Goal: Information Seeking & Learning: Find specific fact

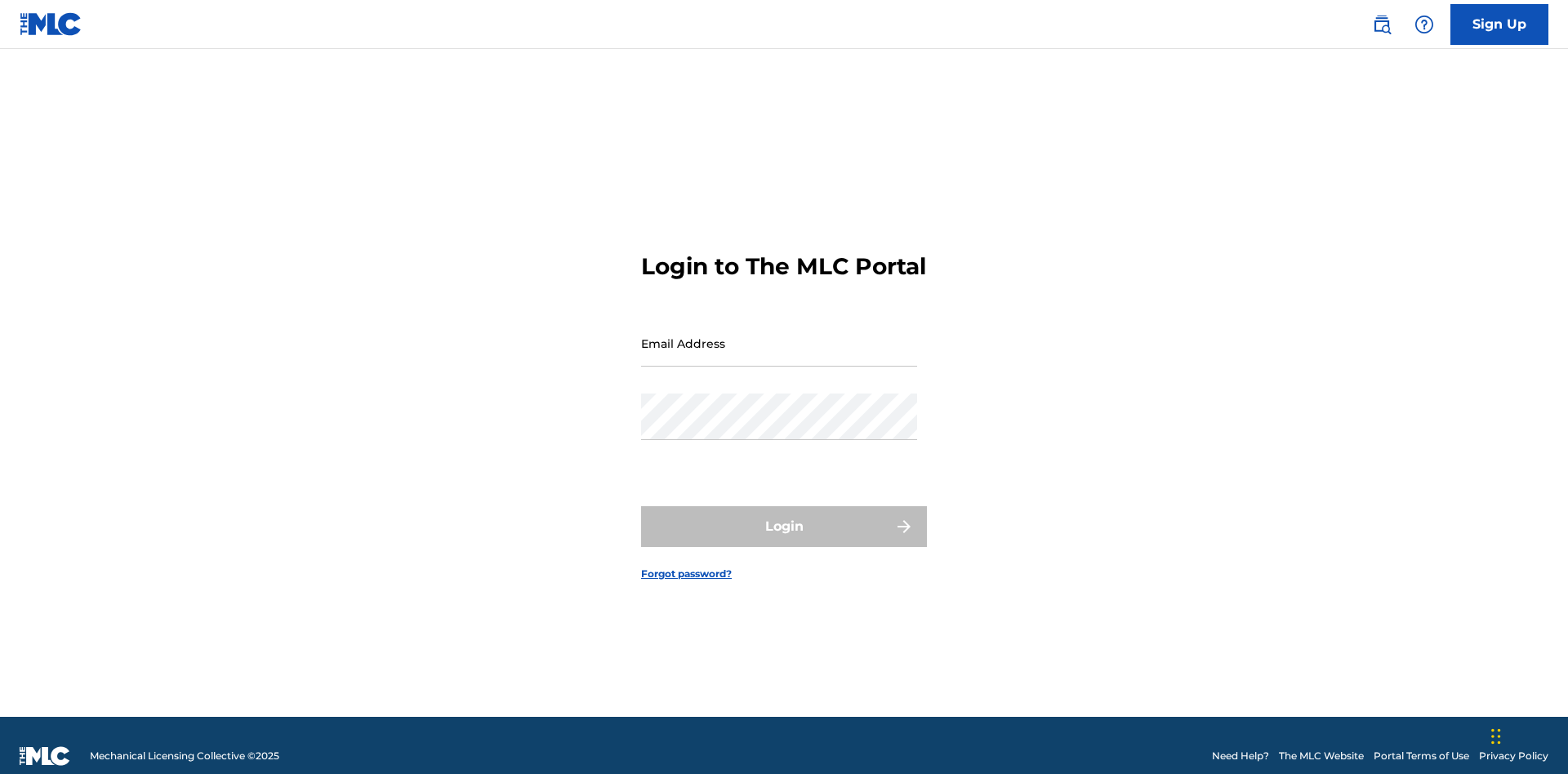
scroll to position [21, 0]
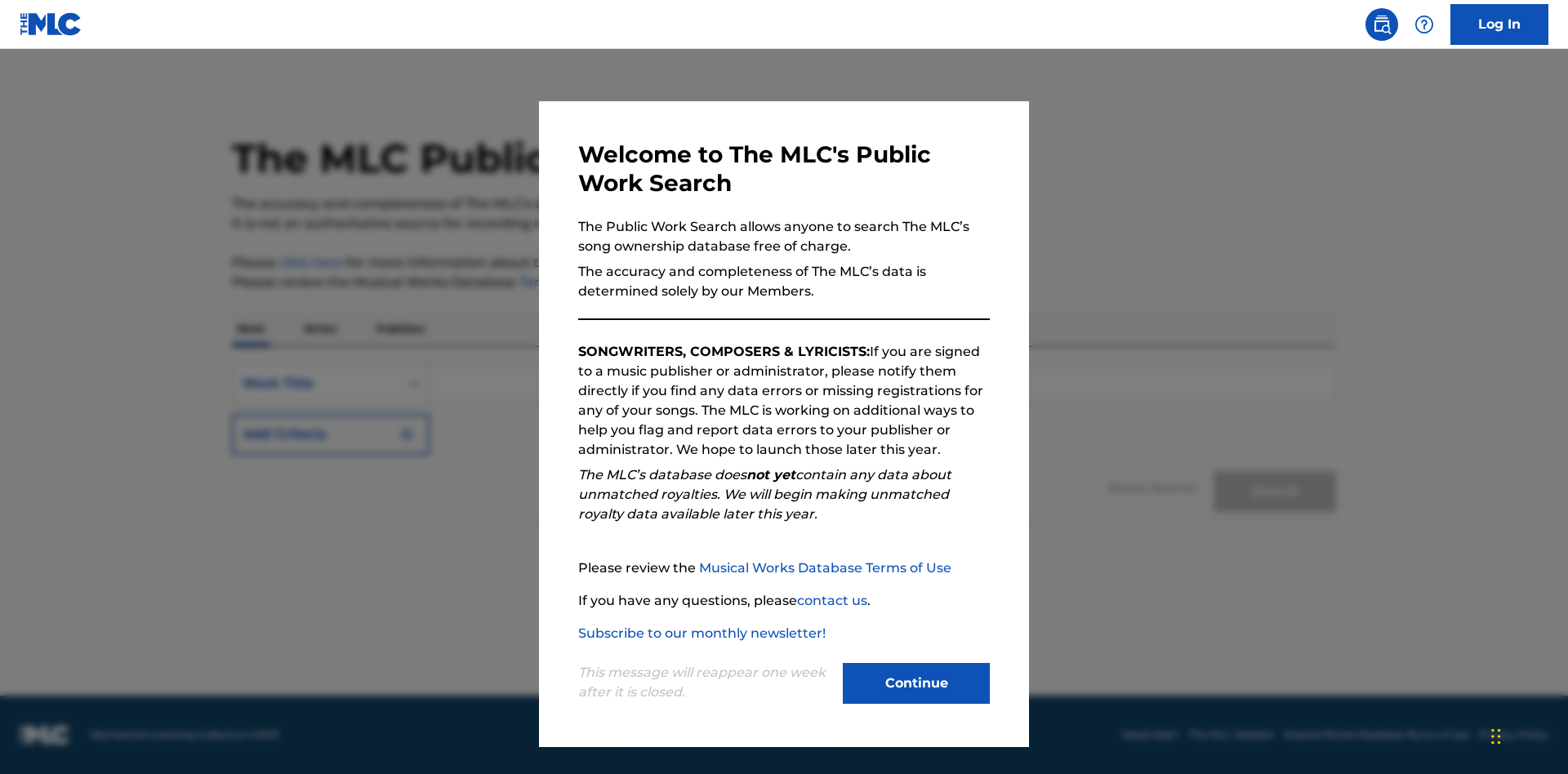
click at [916, 683] on button "Continue" at bounding box center [916, 683] width 147 height 41
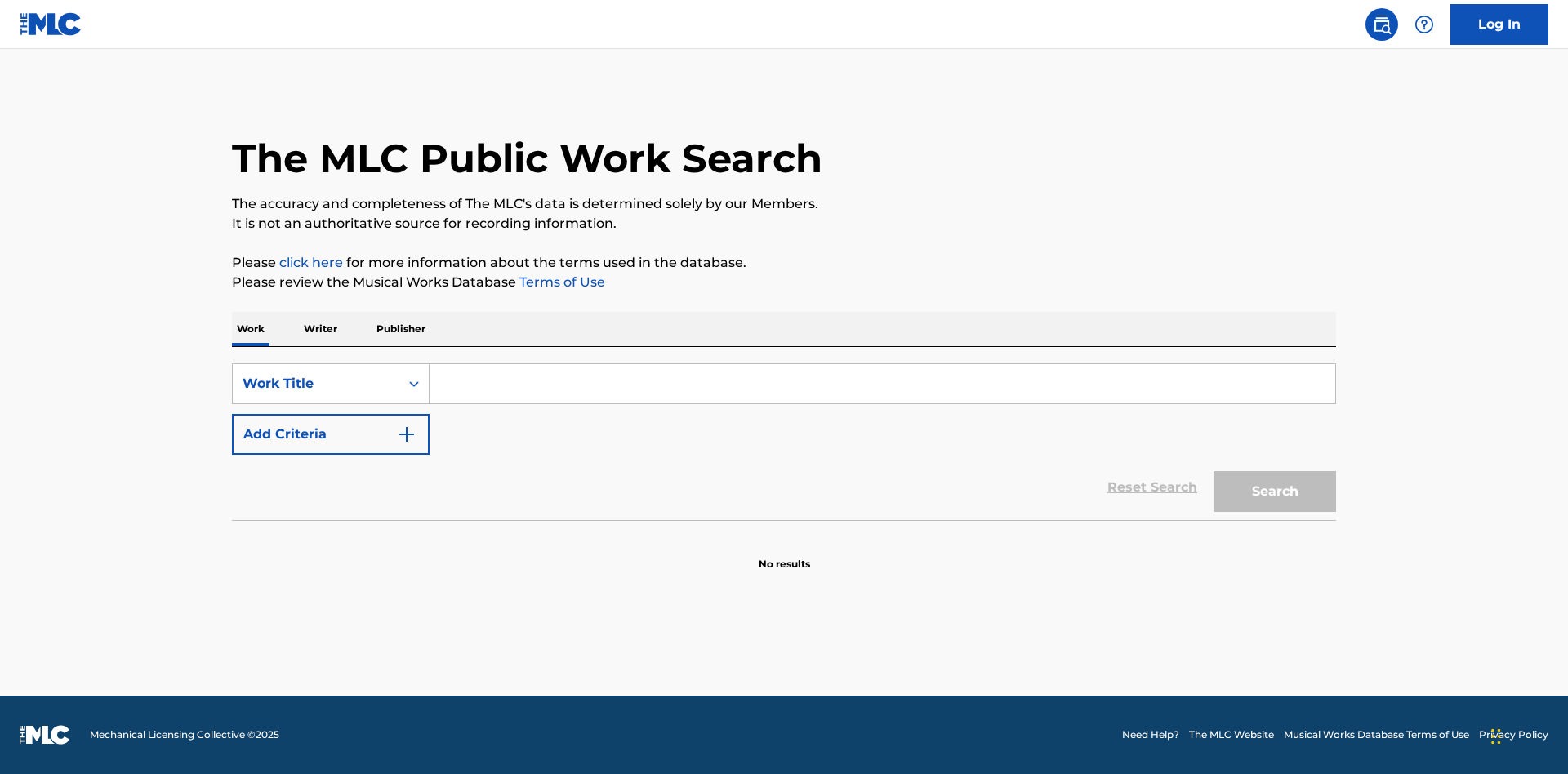
click at [400, 329] on p "Publisher" at bounding box center [402, 328] width 59 height 34
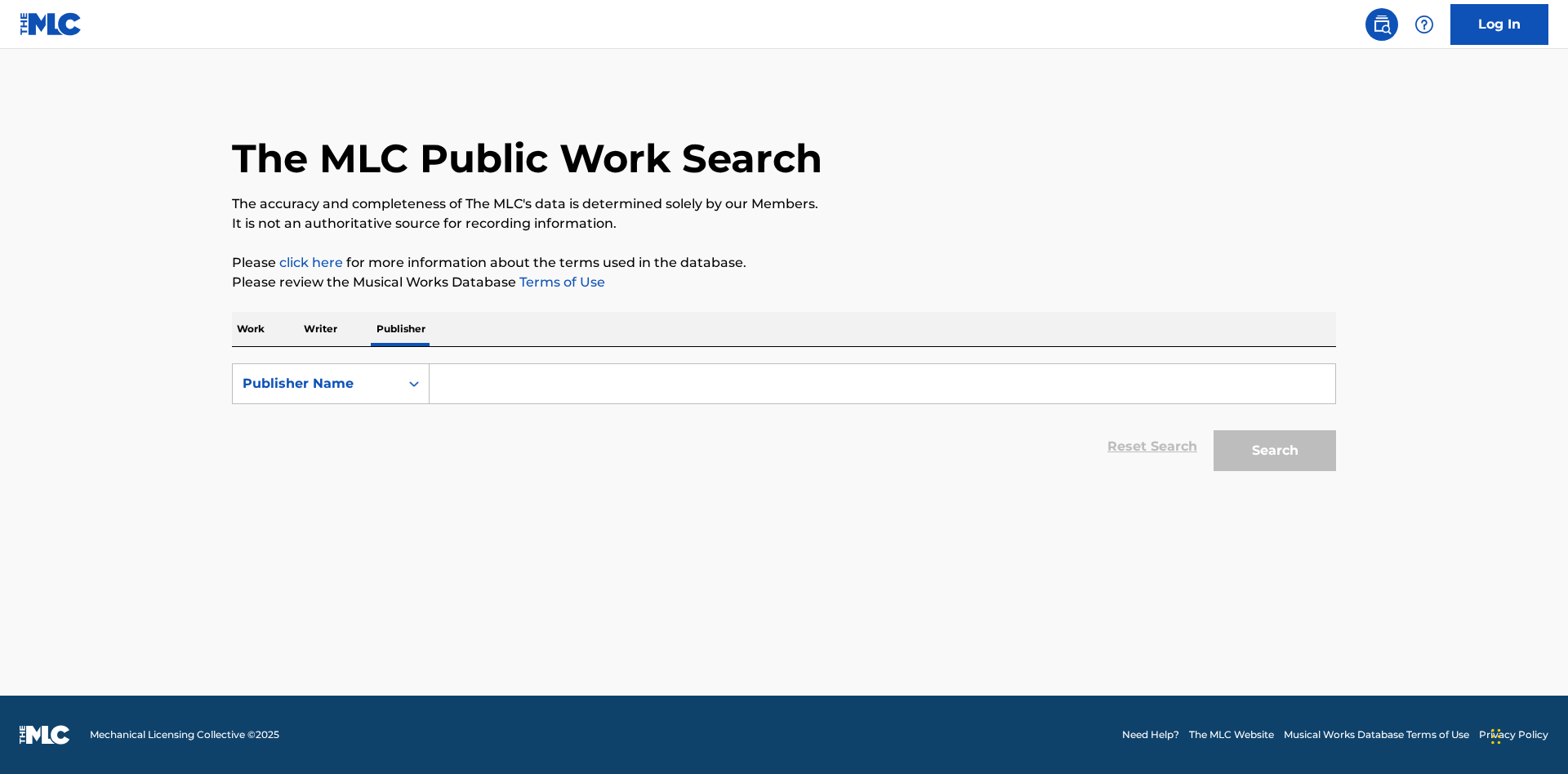
click at [882, 384] on input "Search Form" at bounding box center [882, 383] width 906 height 39
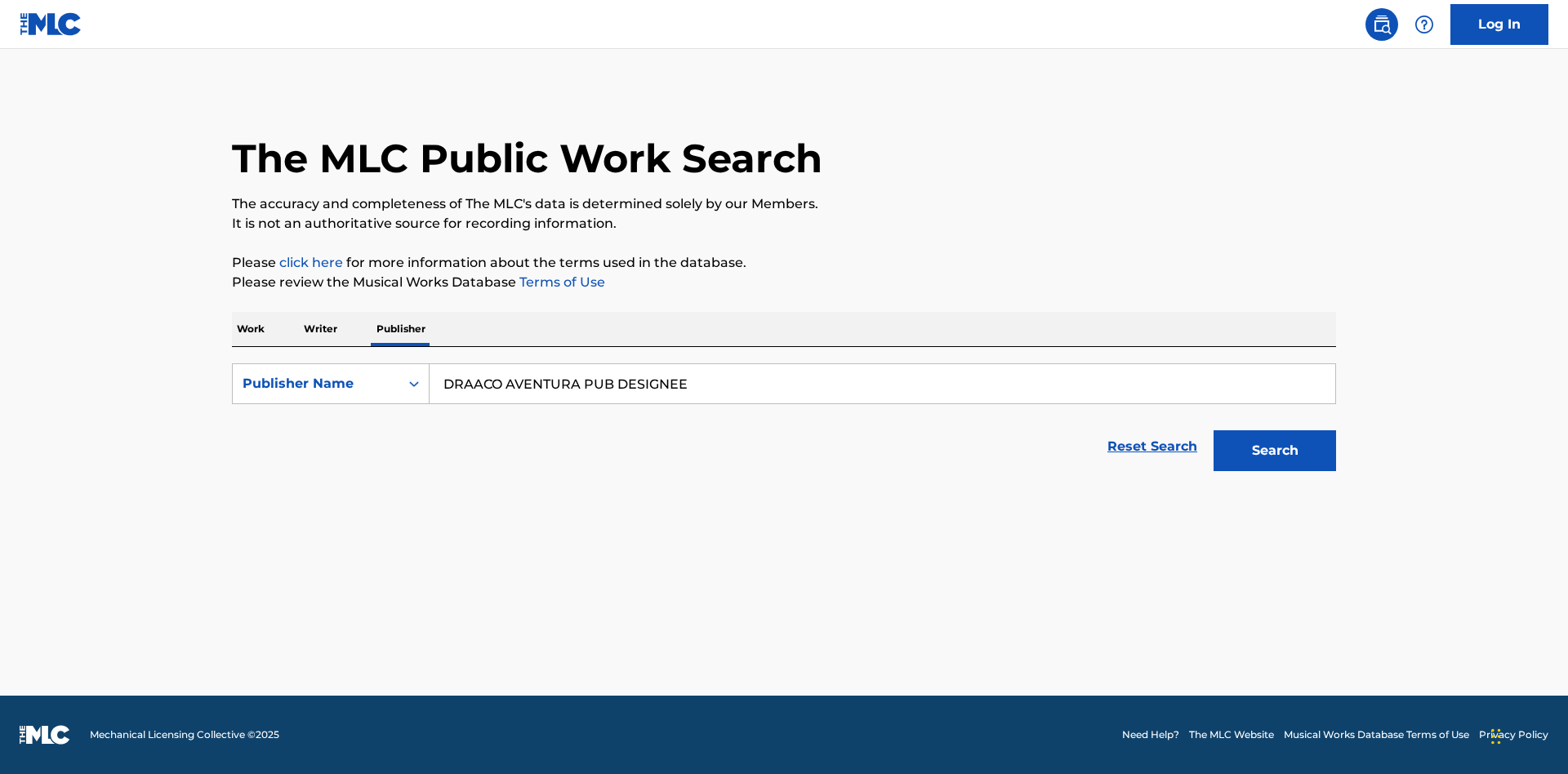
type input "DRAACO AVENTURA PUB DESIGNEE"
click at [1275, 451] on button "Search" at bounding box center [1274, 450] width 123 height 41
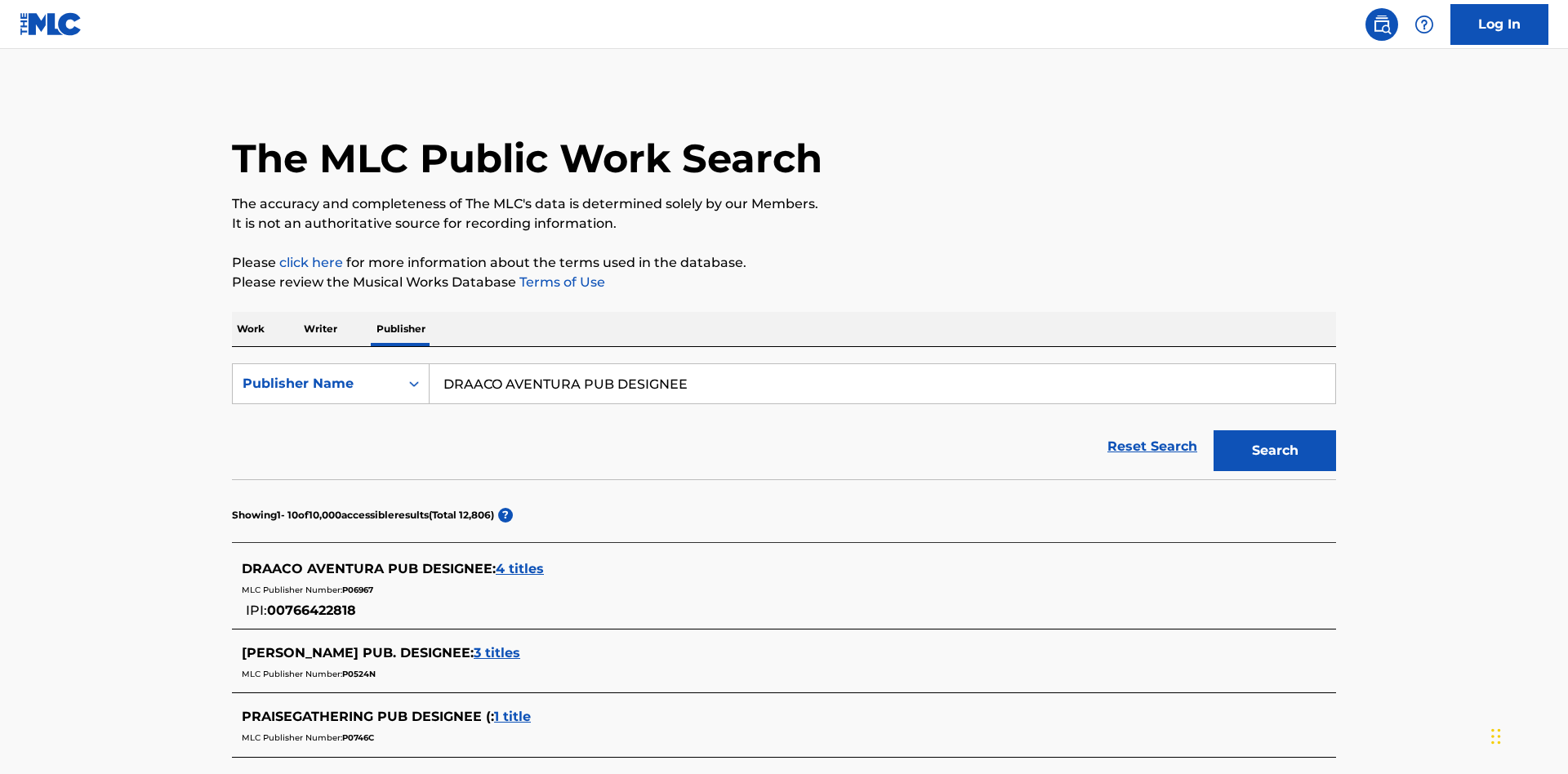
scroll to position [463, 0]
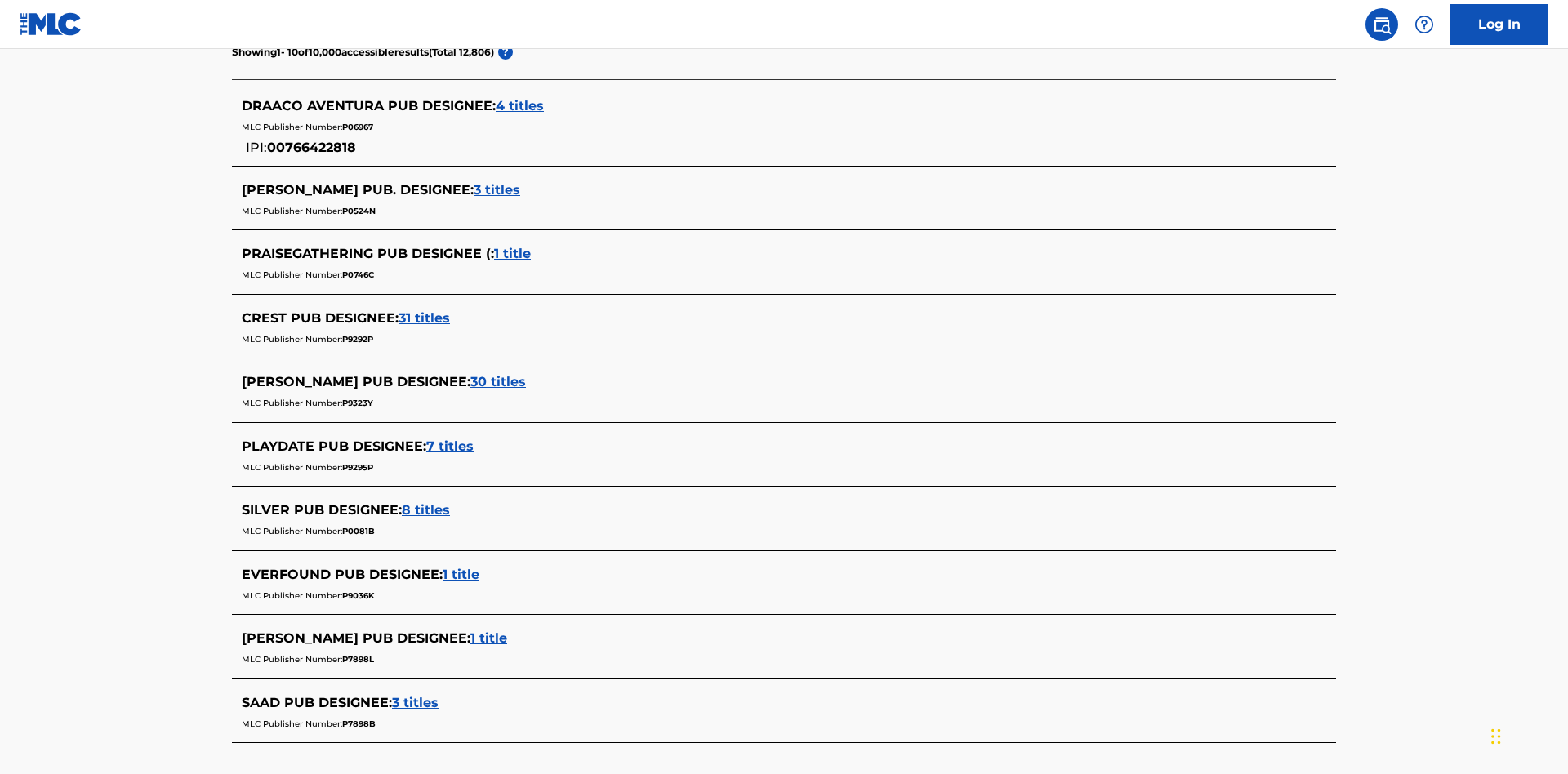
click at [520, 106] on span "4 titles" at bounding box center [519, 106] width 48 height 16
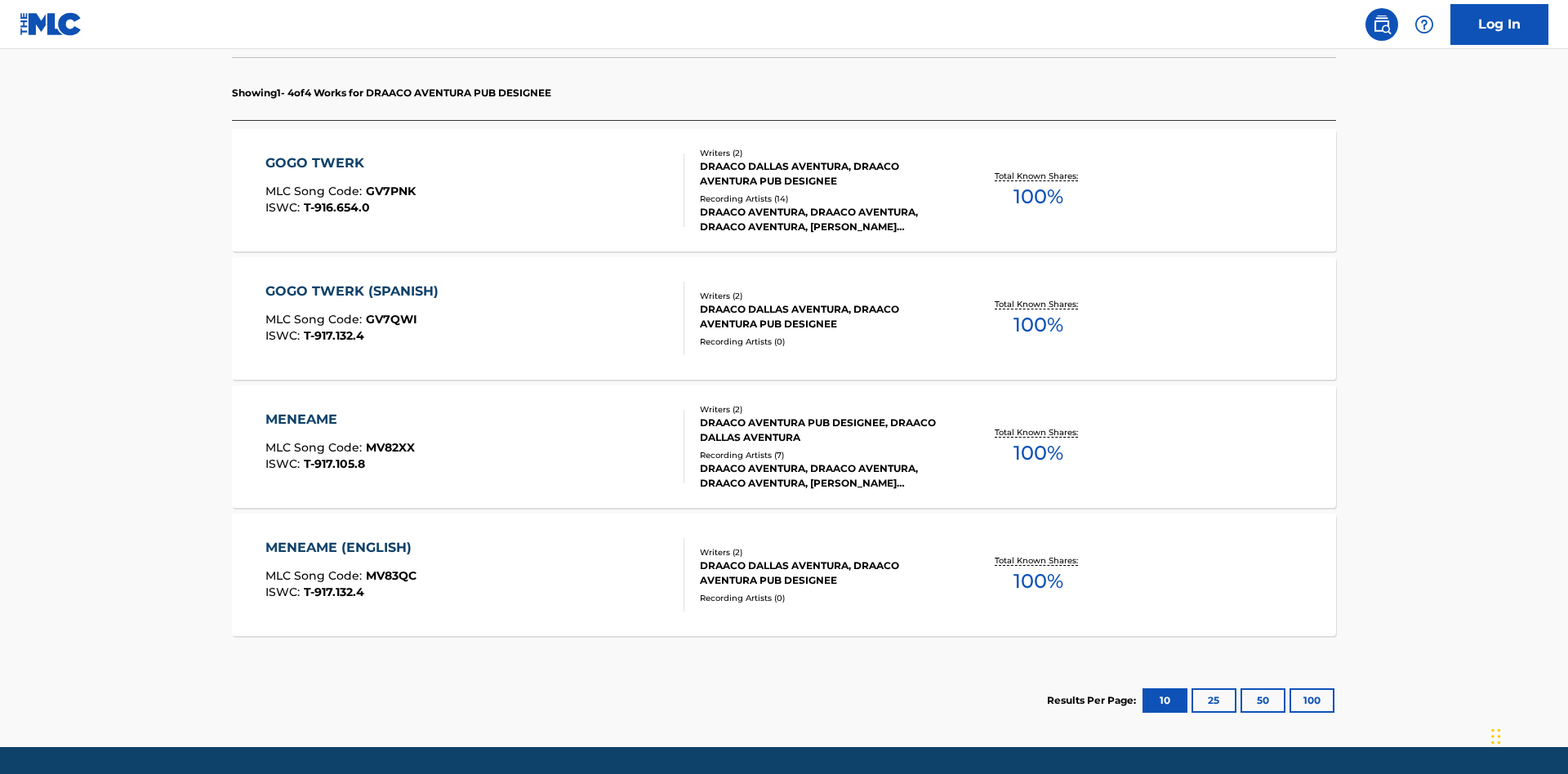
scroll to position [515, 0]
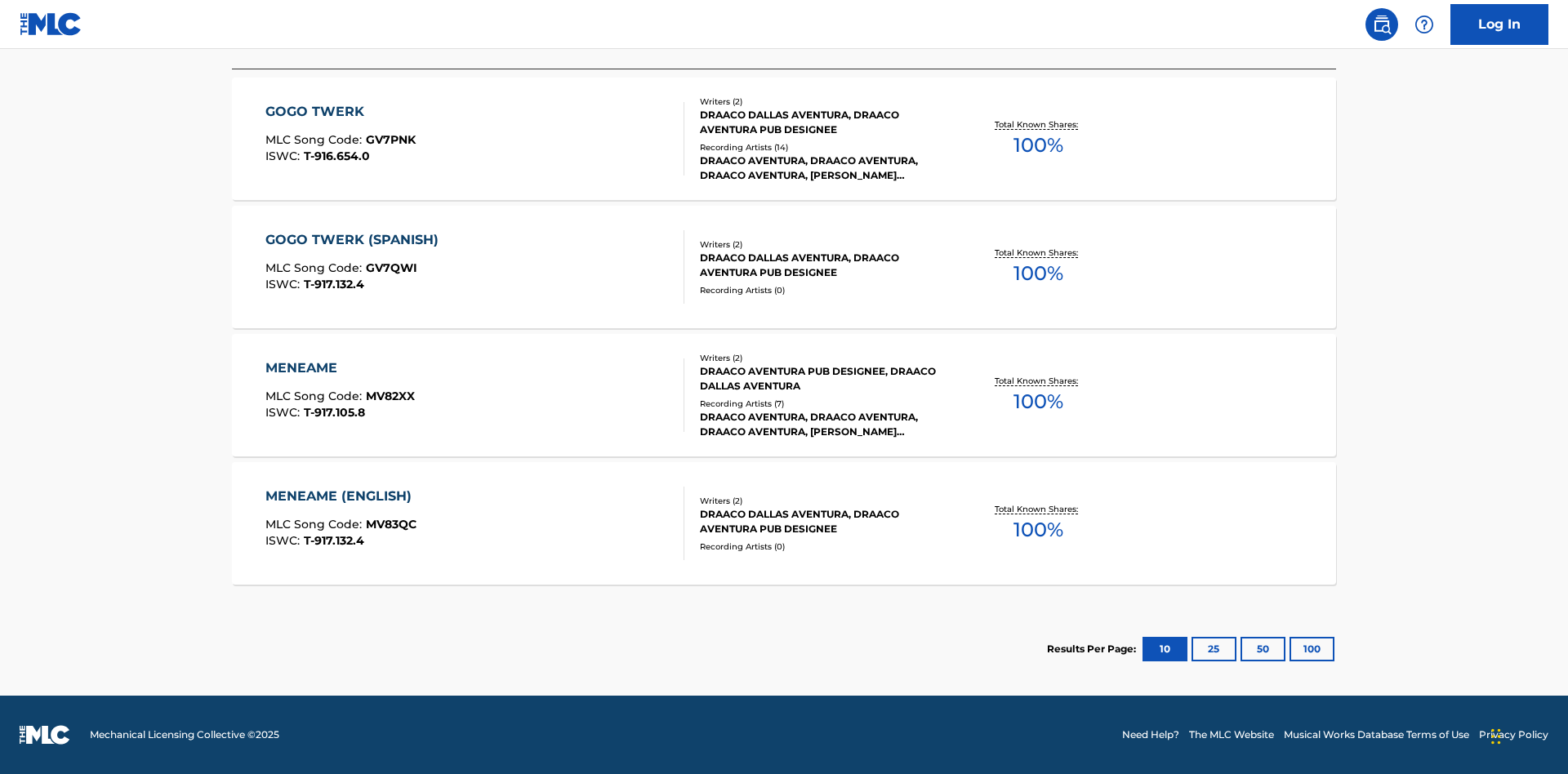
click at [1290, 649] on button "100" at bounding box center [1313, 649] width 45 height 24
click at [339, 368] on div "MENEAME" at bounding box center [341, 368] width 150 height 20
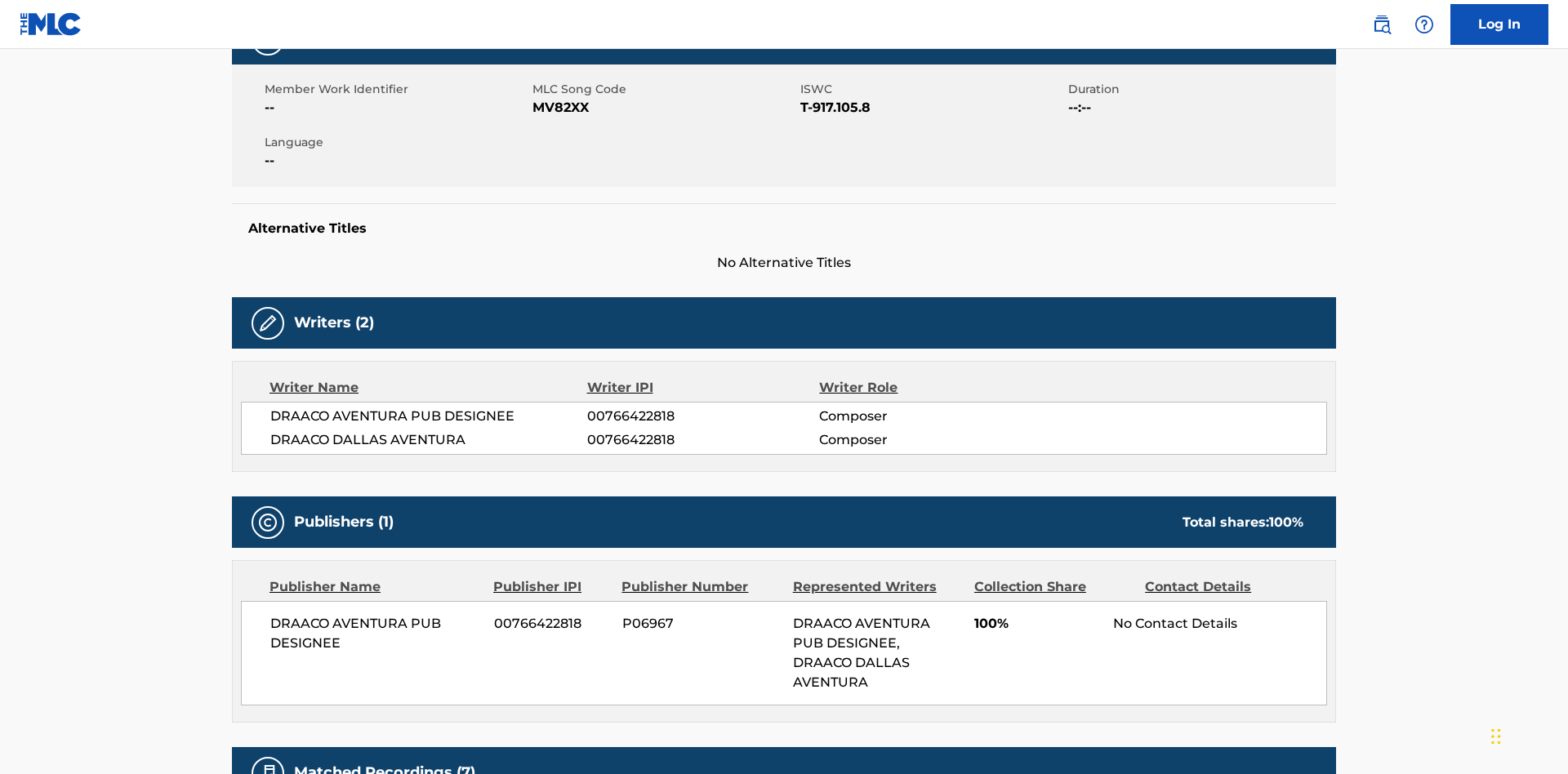
scroll to position [12, 0]
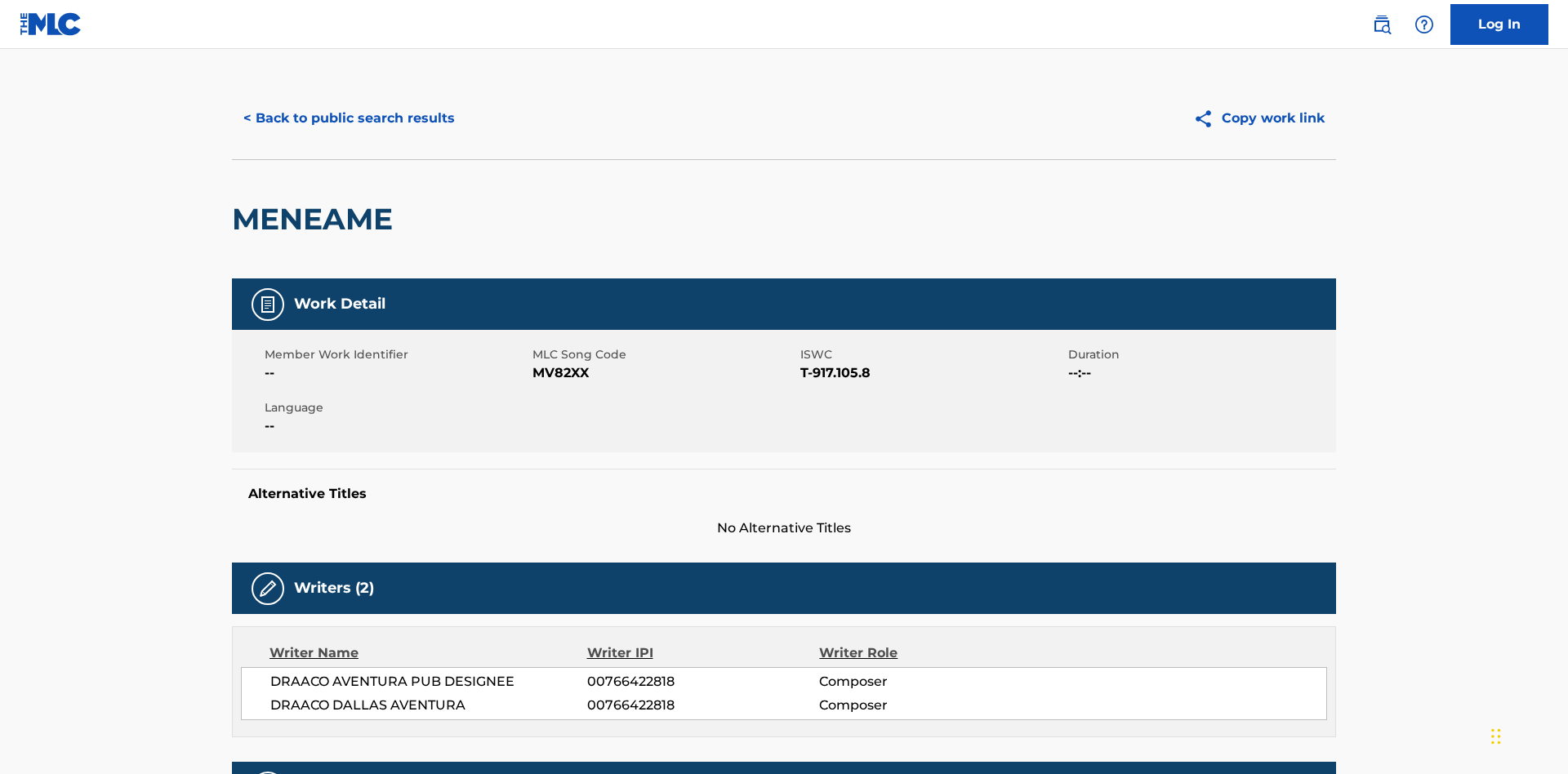
click at [348, 118] on button "< Back to public search results" at bounding box center [348, 118] width 234 height 41
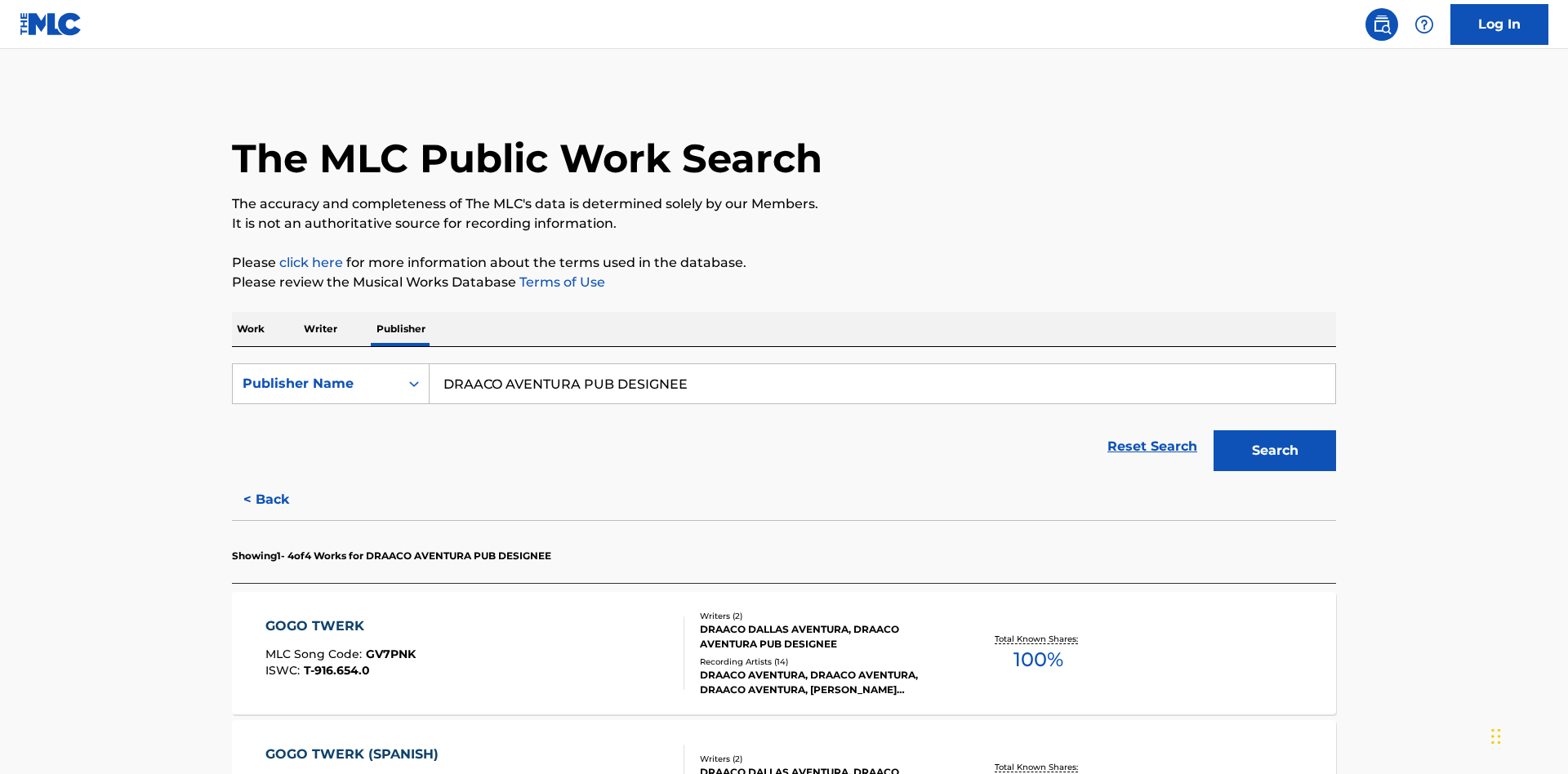
scroll to position [270, 0]
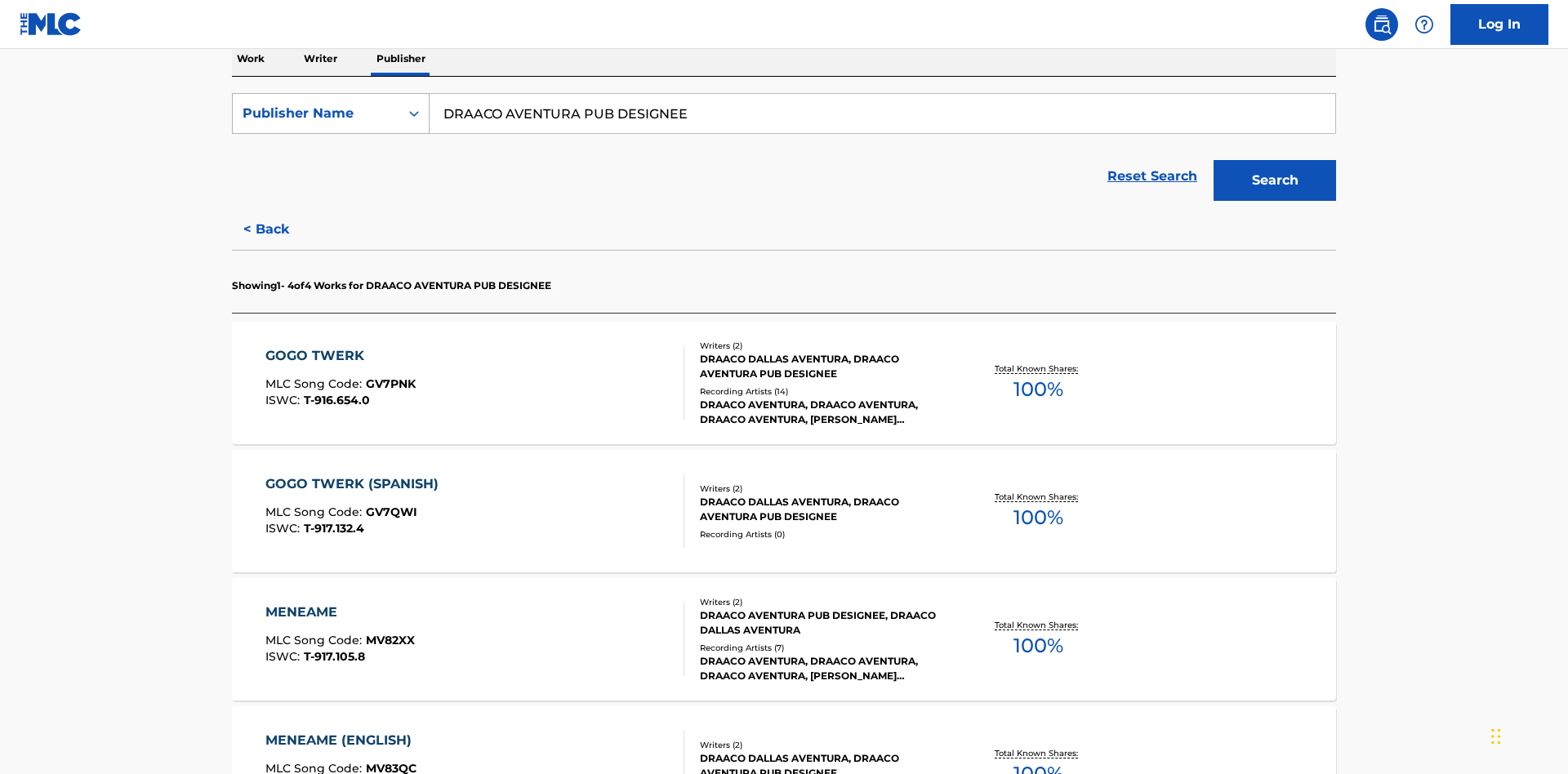
click at [316, 113] on div "Publisher Name" at bounding box center [316, 113] width 147 height 20
click at [331, 154] on div "Publisher IPI" at bounding box center [330, 154] width 196 height 41
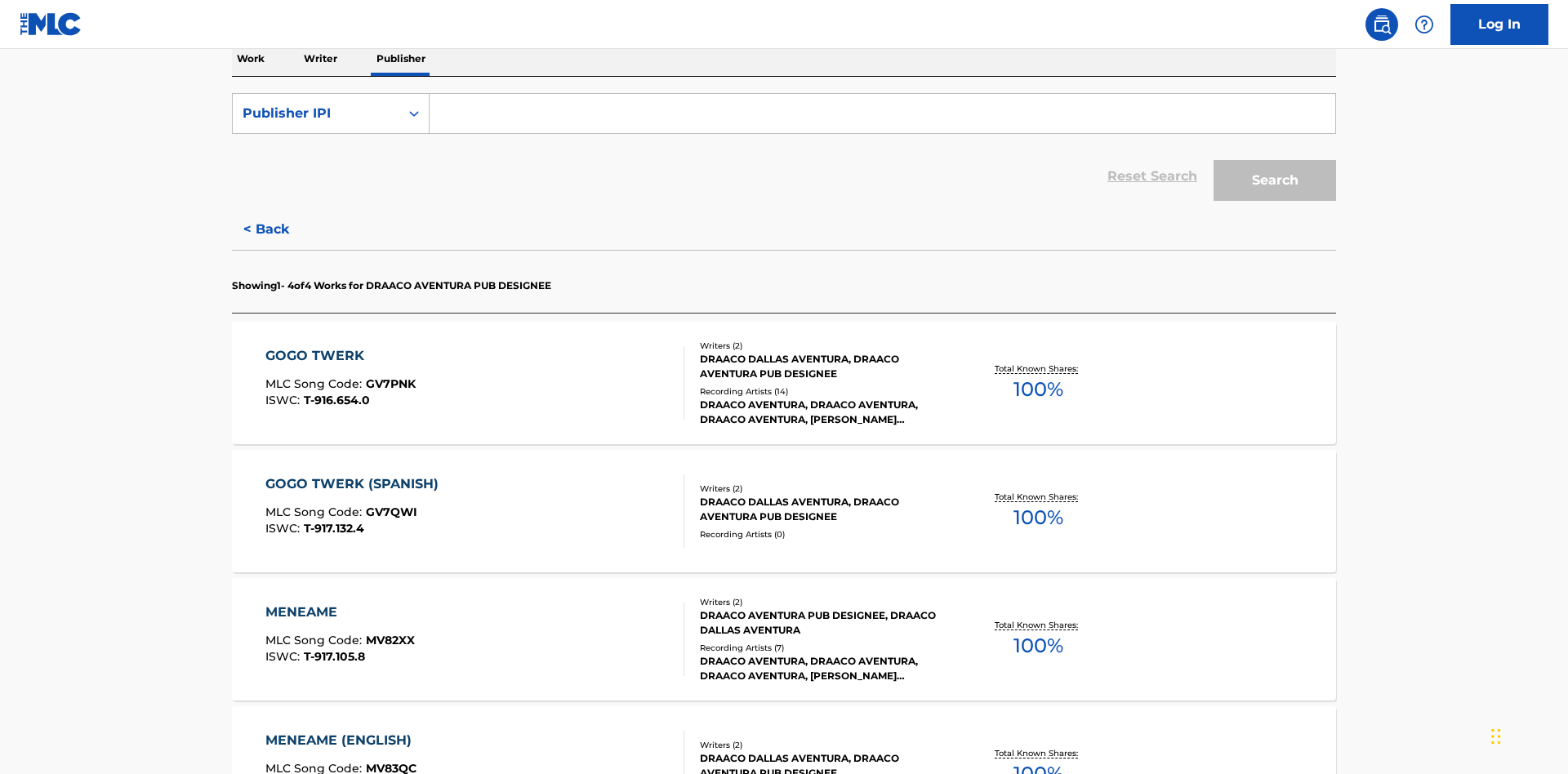
scroll to position [266, 0]
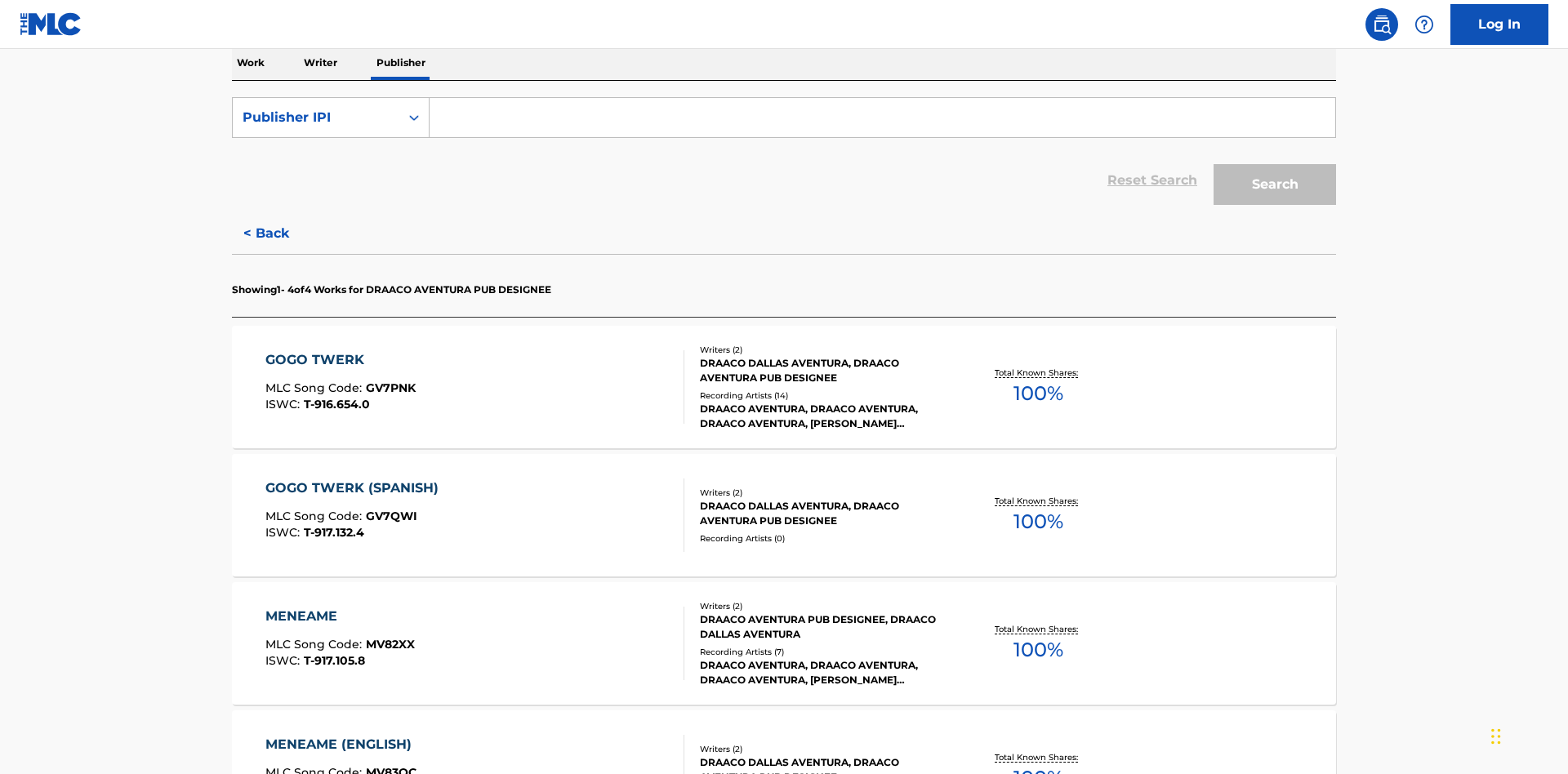
click at [882, 118] on input "Search Form" at bounding box center [882, 118] width 906 height 39
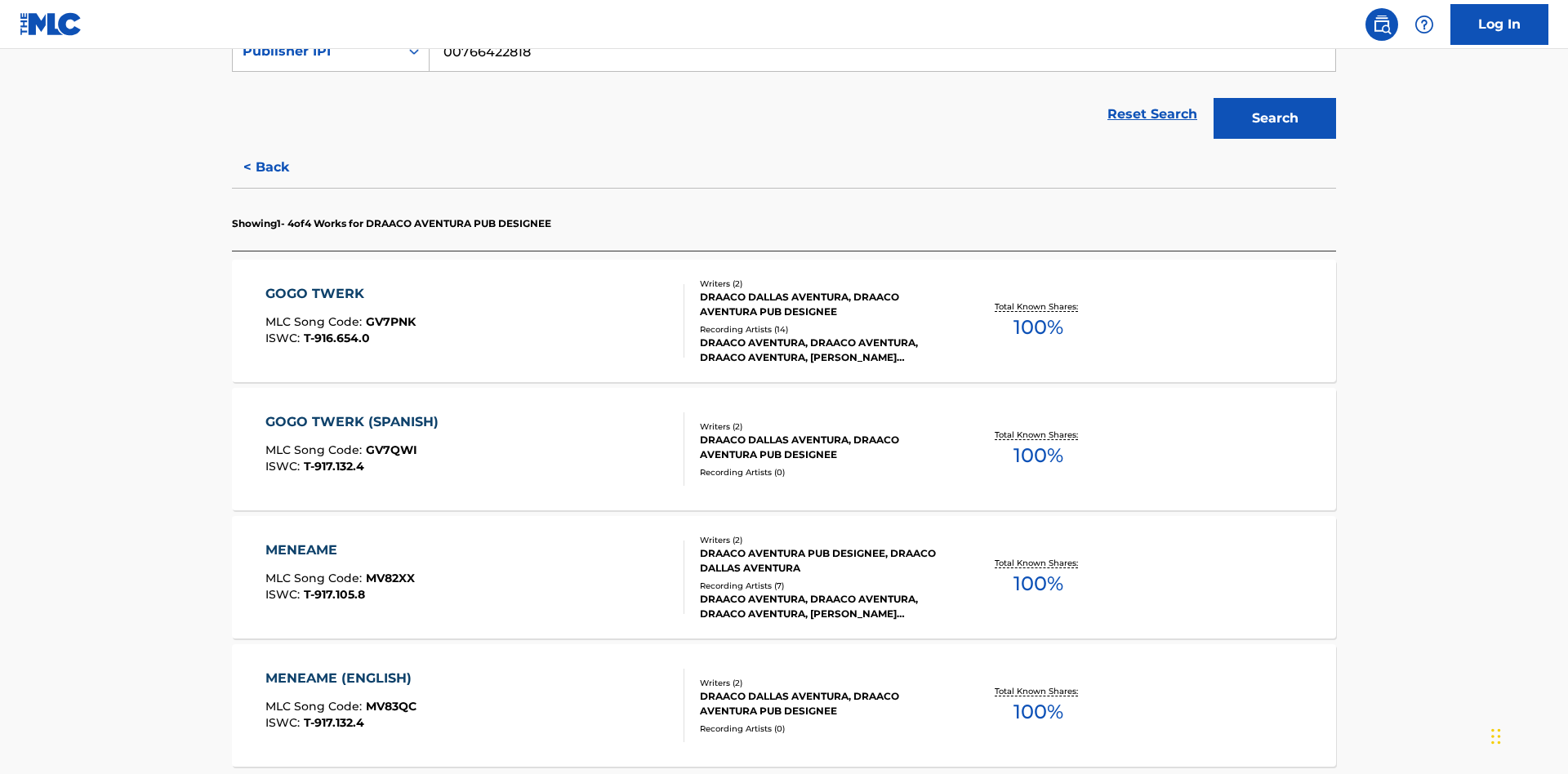
type input "00766422818"
click at [1275, 118] on button "Search" at bounding box center [1274, 118] width 123 height 41
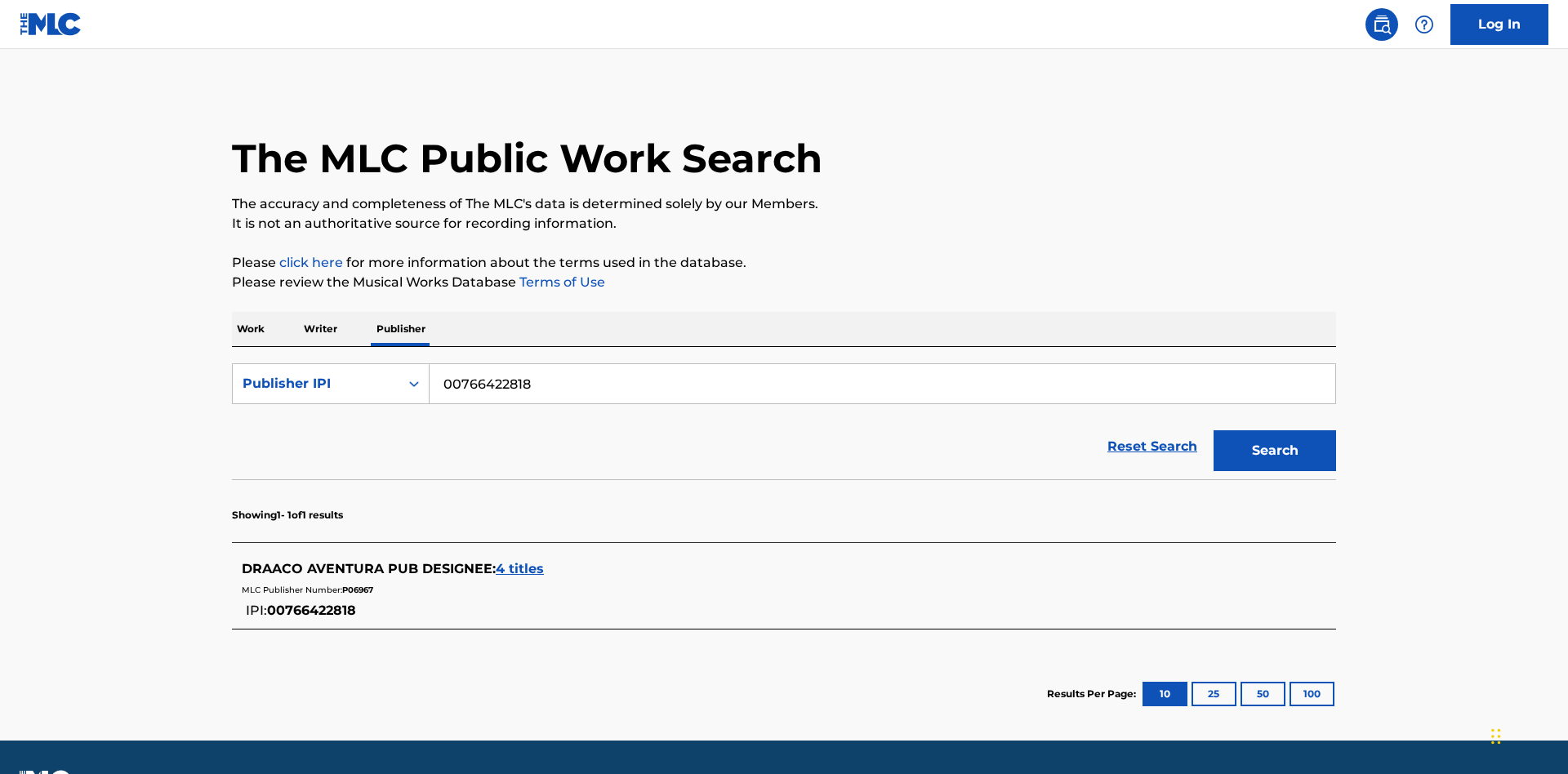
scroll to position [45, 0]
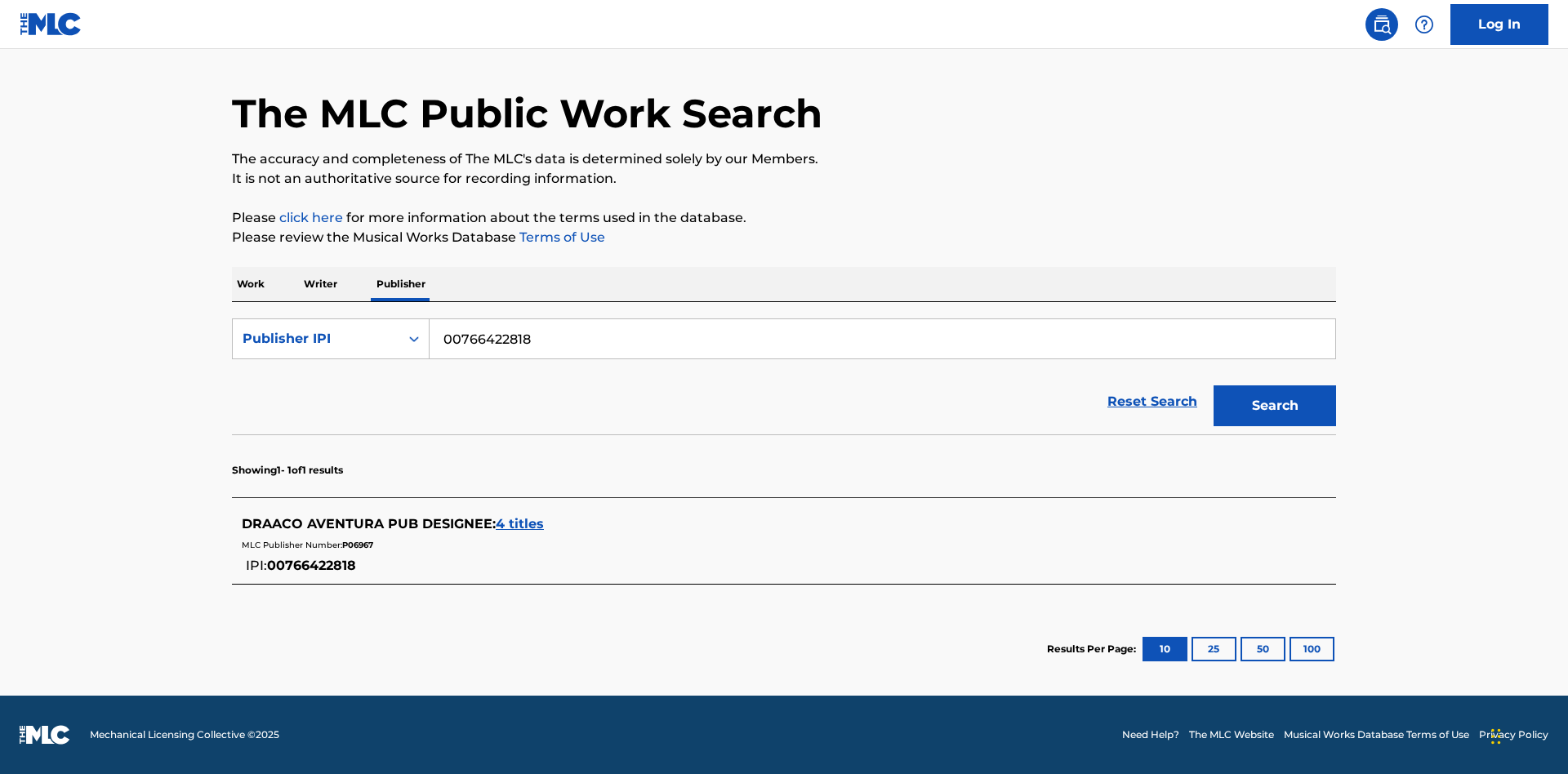
click at [520, 524] on span "4 titles" at bounding box center [519, 524] width 48 height 16
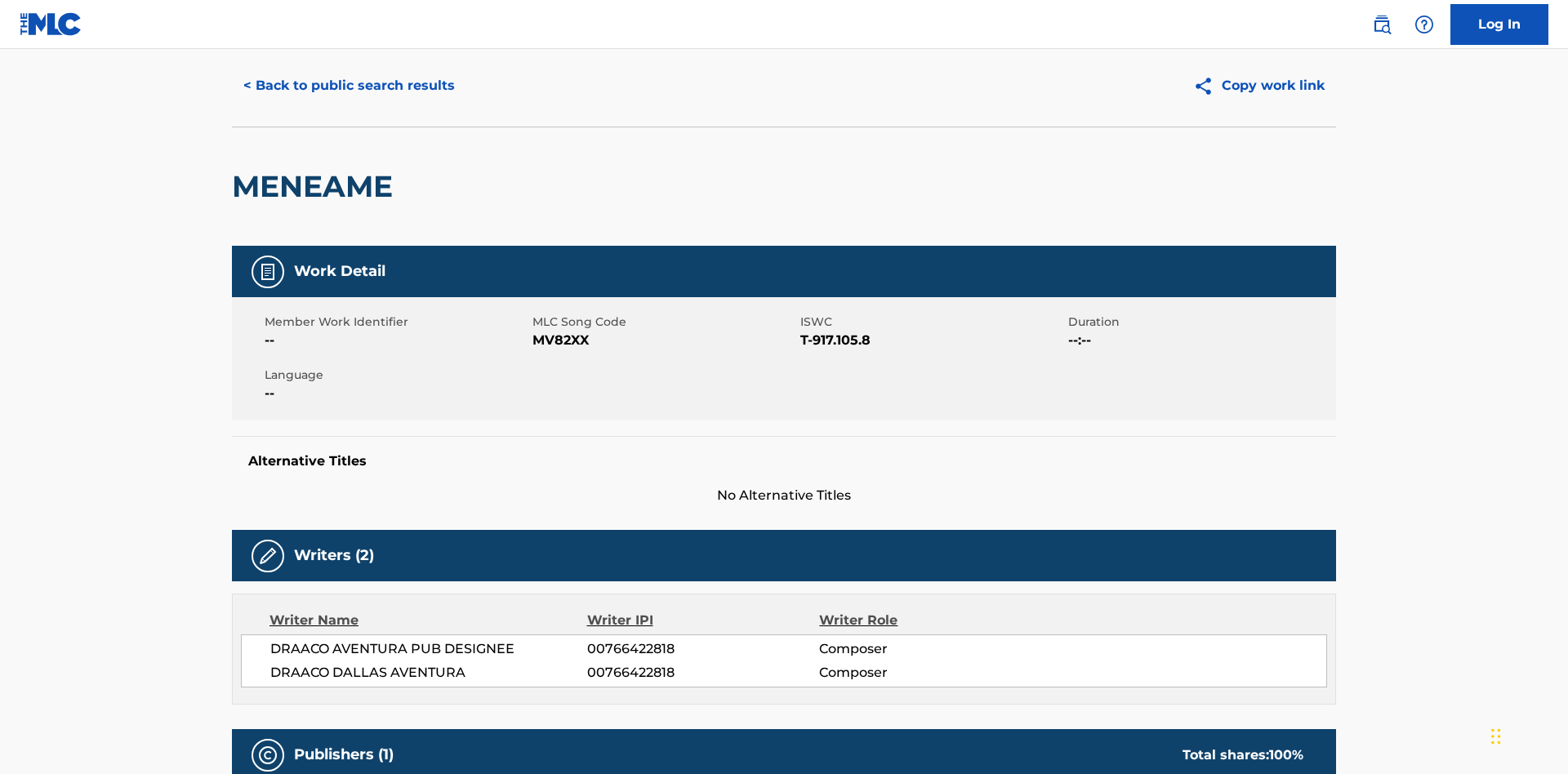
click at [348, 106] on button "< Back to public search results" at bounding box center [348, 85] width 234 height 41
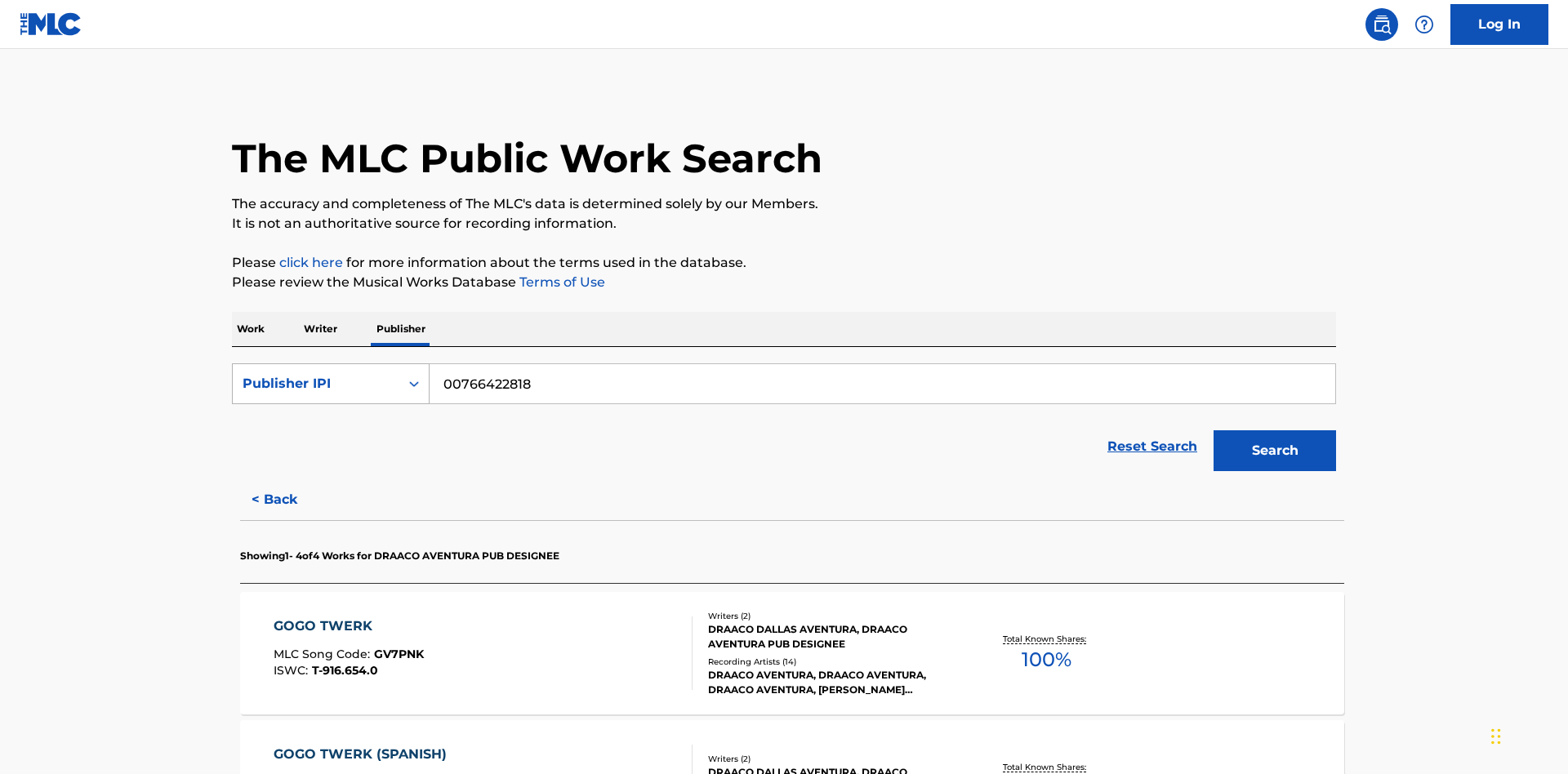
click at [316, 374] on div "Publisher IPI" at bounding box center [316, 383] width 147 height 20
click at [331, 445] on div "MLC Publisher Number" at bounding box center [330, 465] width 196 height 41
type input "P06967"
click at [1275, 430] on button "Search" at bounding box center [1274, 450] width 123 height 41
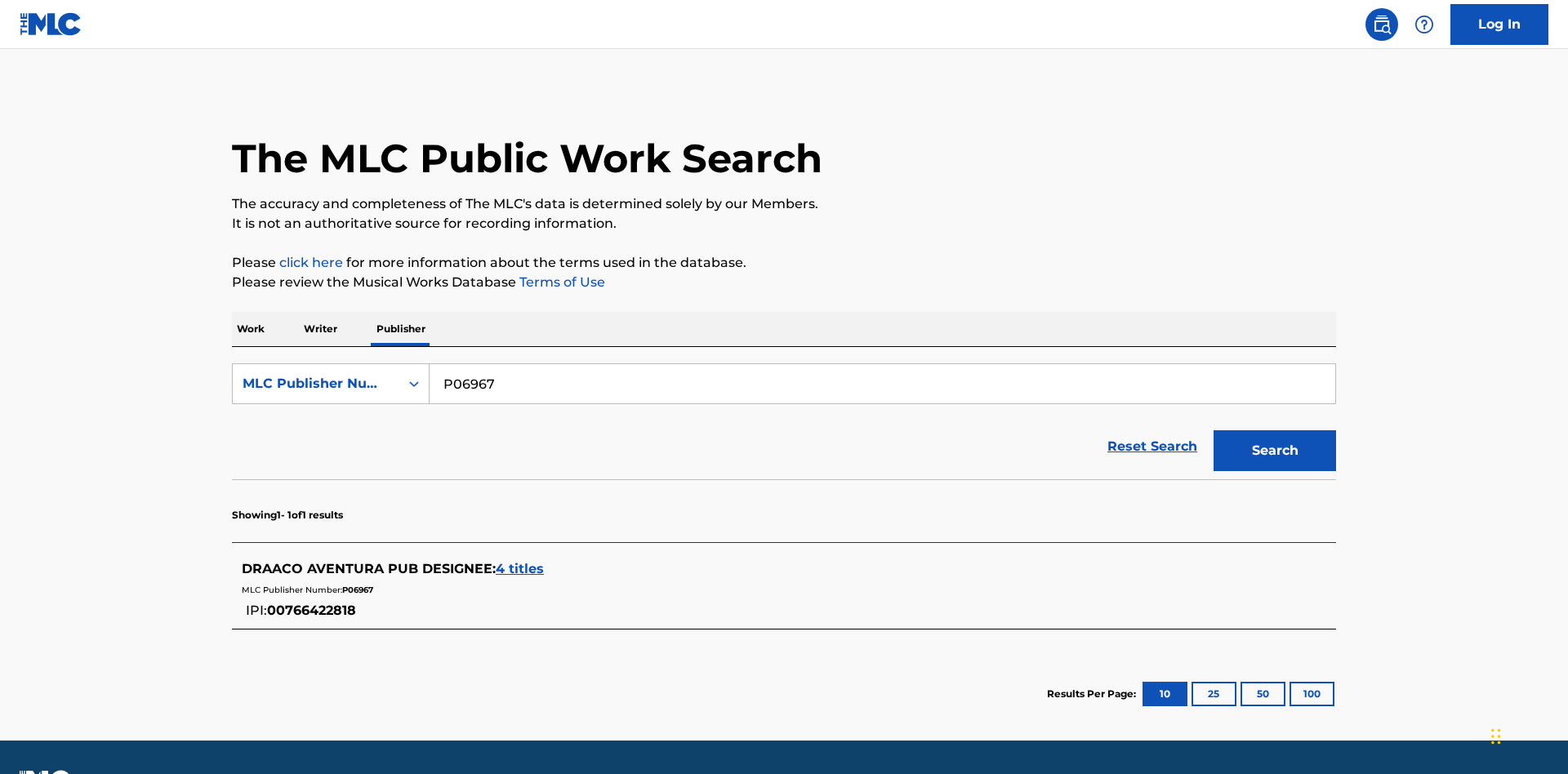
click at [520, 561] on span "4 titles" at bounding box center [519, 569] width 48 height 16
